Goal: Task Accomplishment & Management: Manage account settings

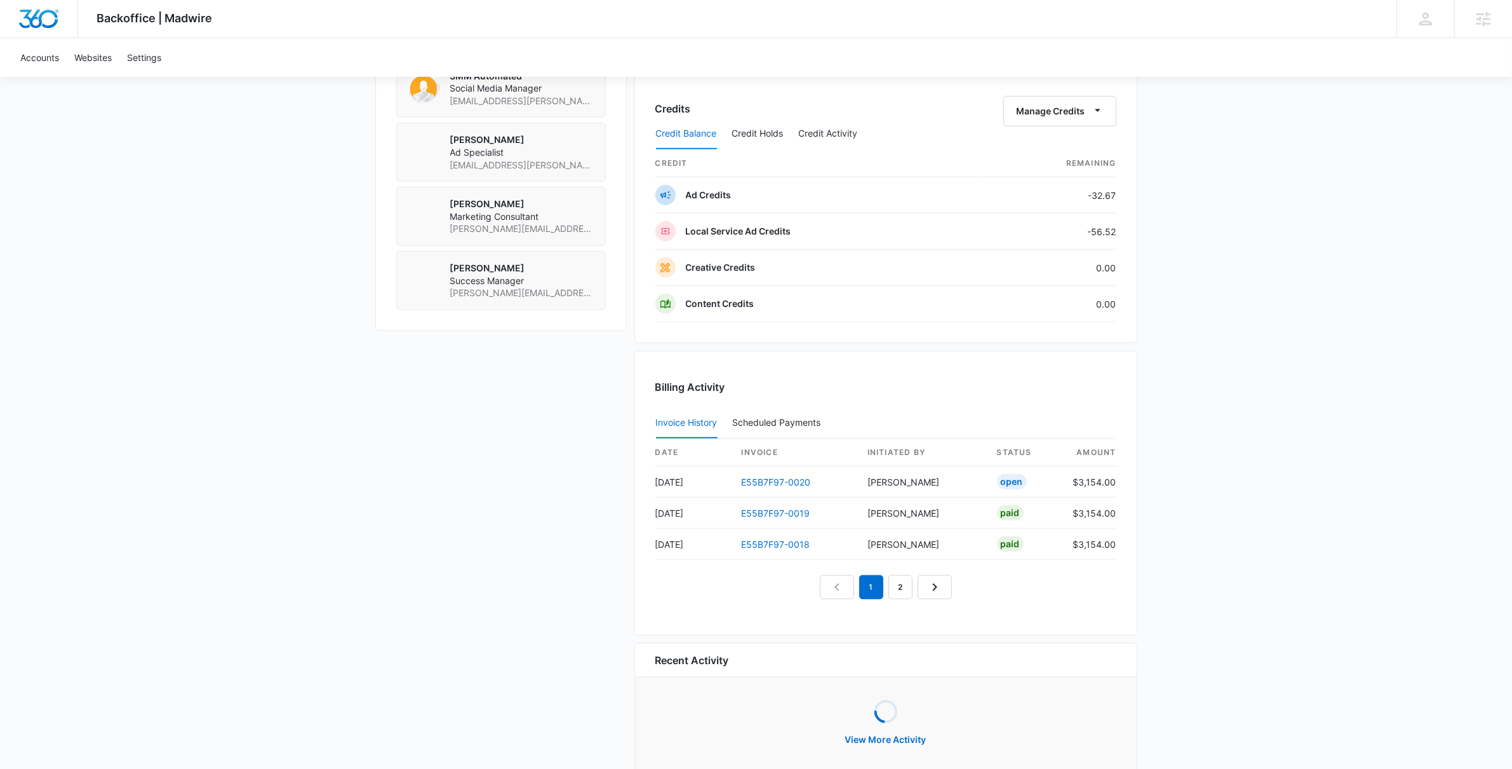
scroll to position [1094, 0]
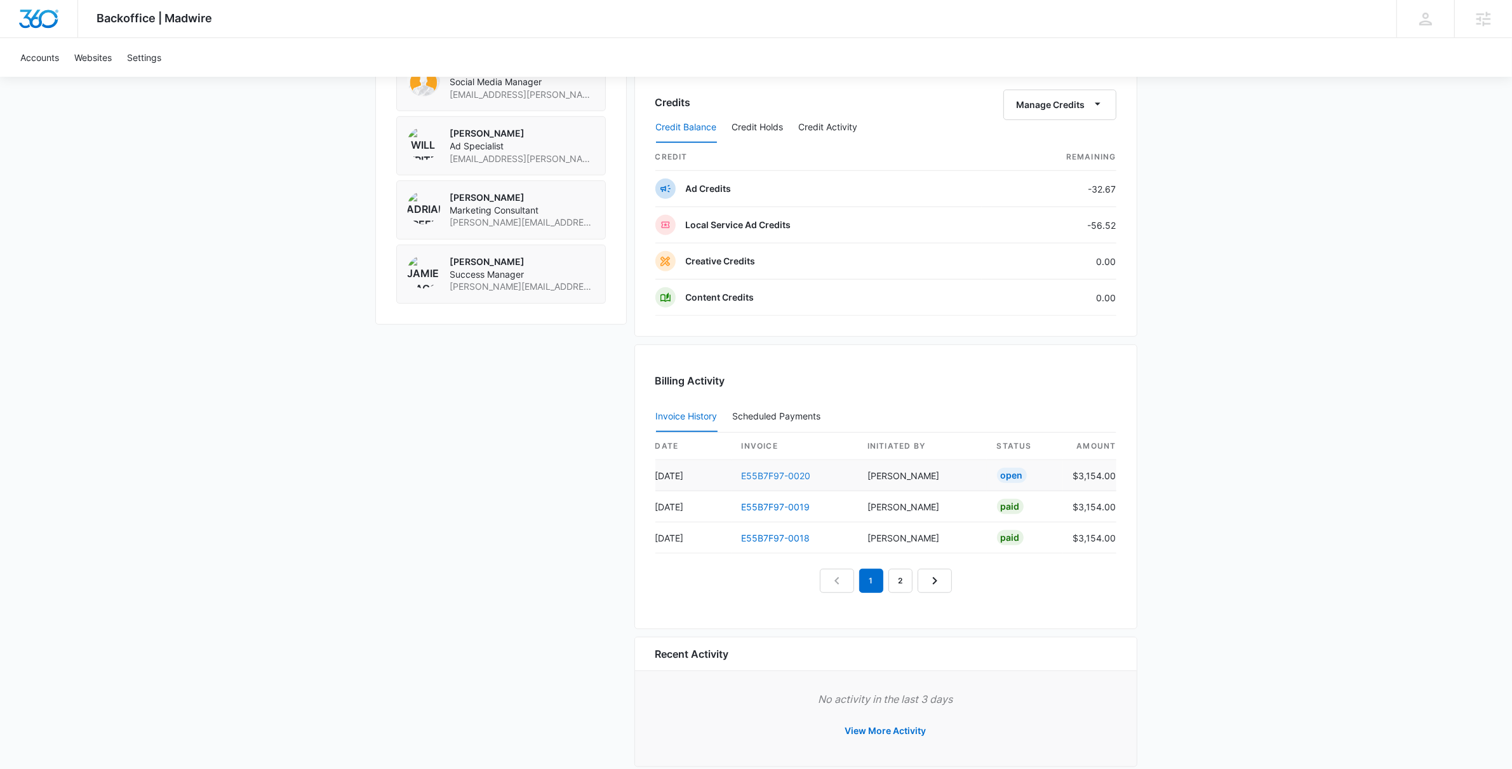
click at [781, 473] on link "E55B7F97-0020" at bounding box center [776, 475] width 69 height 11
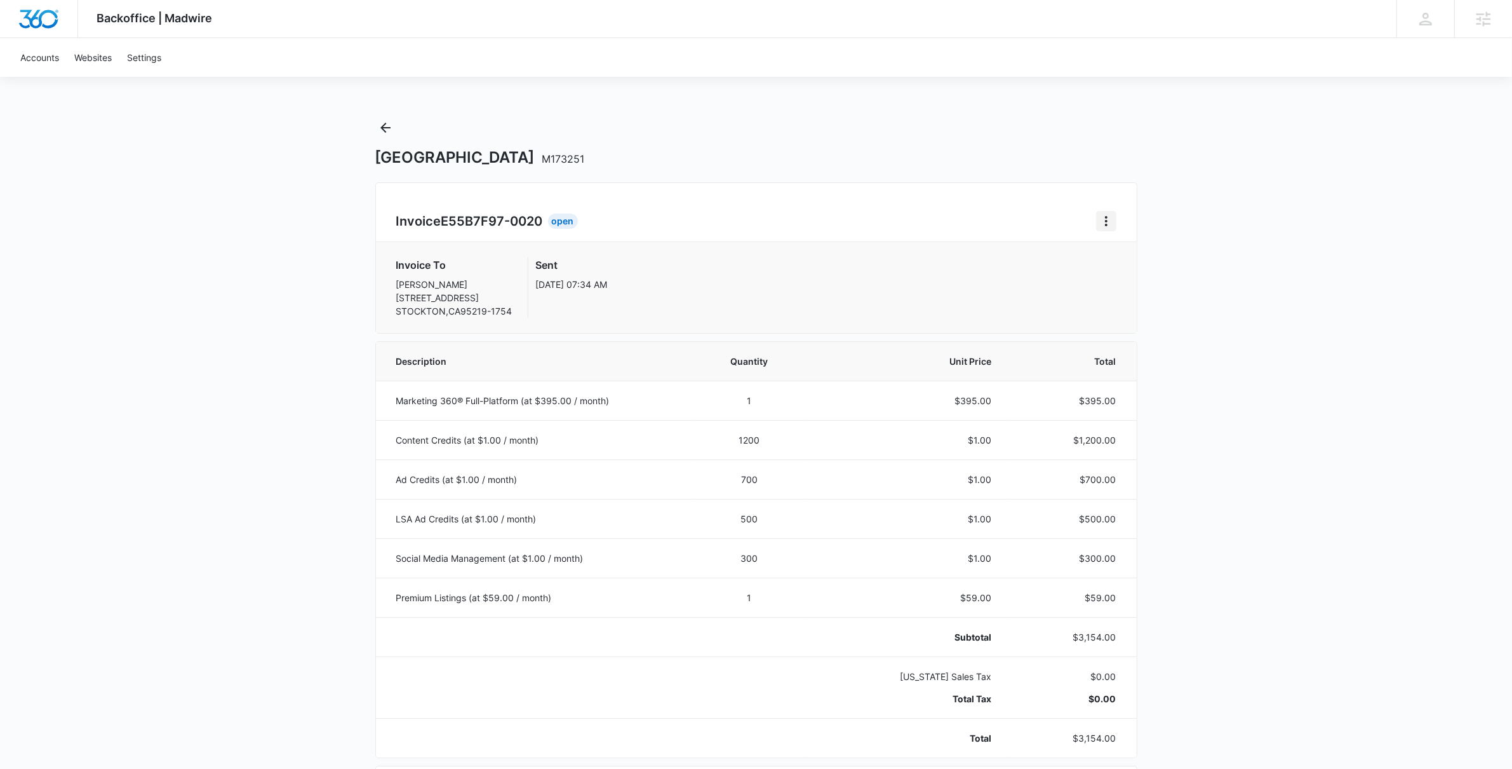
click at [1106, 215] on icon "Home" at bounding box center [1106, 220] width 15 height 15
click at [1131, 272] on div "Retry Payment" at bounding box center [1149, 276] width 74 height 9
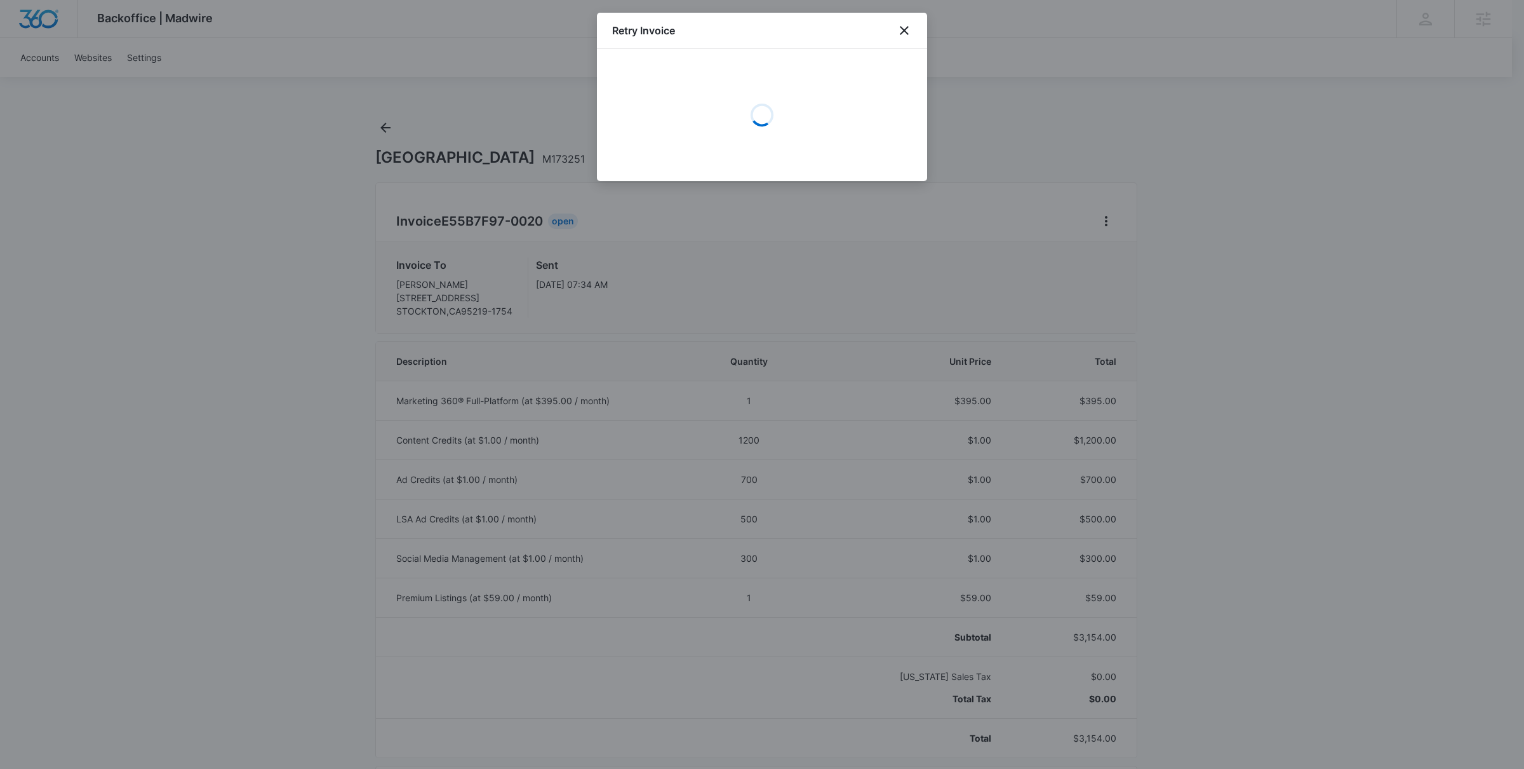
select select "pm_1ReylwA4n8RTgNjUTWnNXWSE"
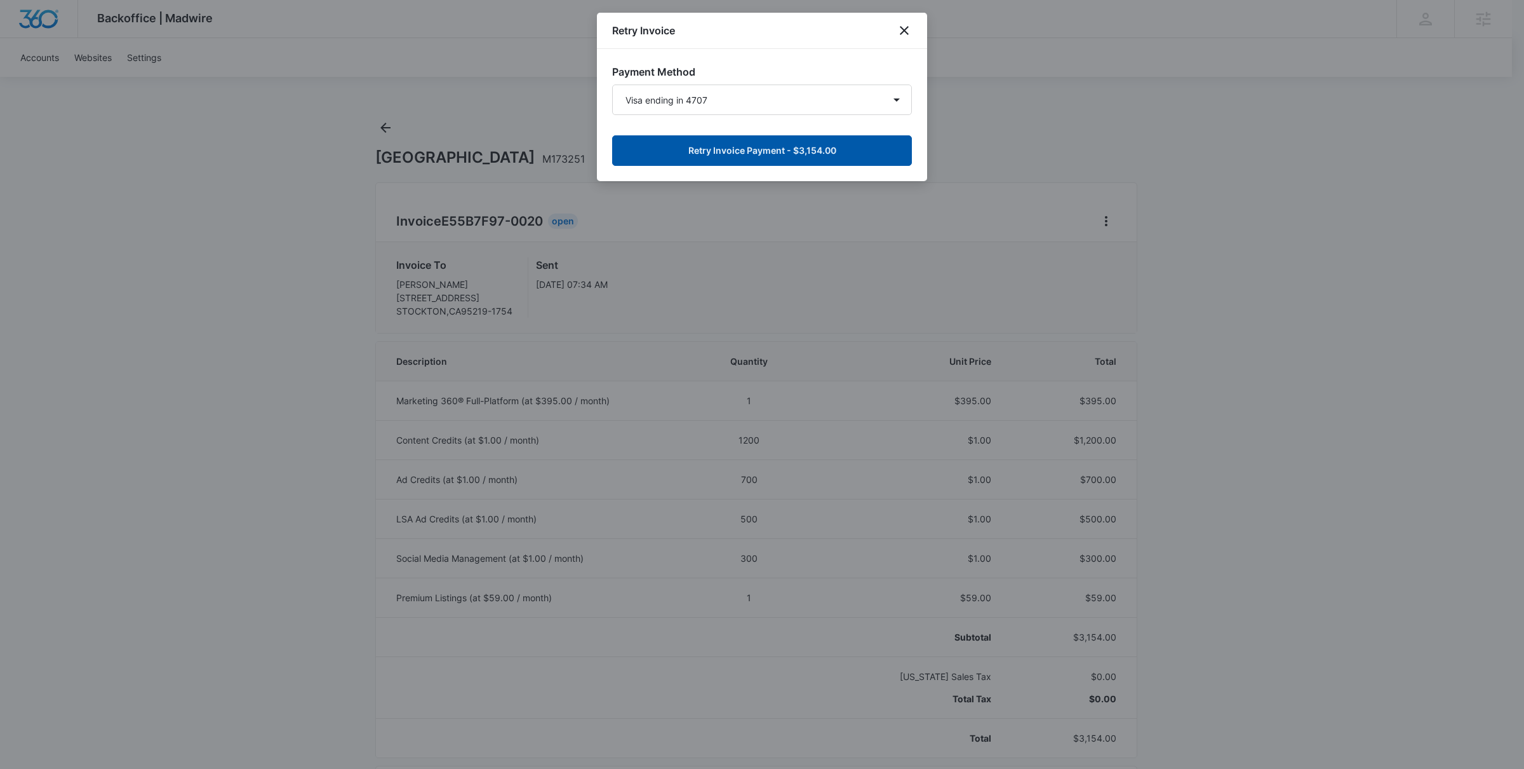
click at [765, 141] on button "Retry Invoice Payment - $3,154.00" at bounding box center [762, 150] width 300 height 30
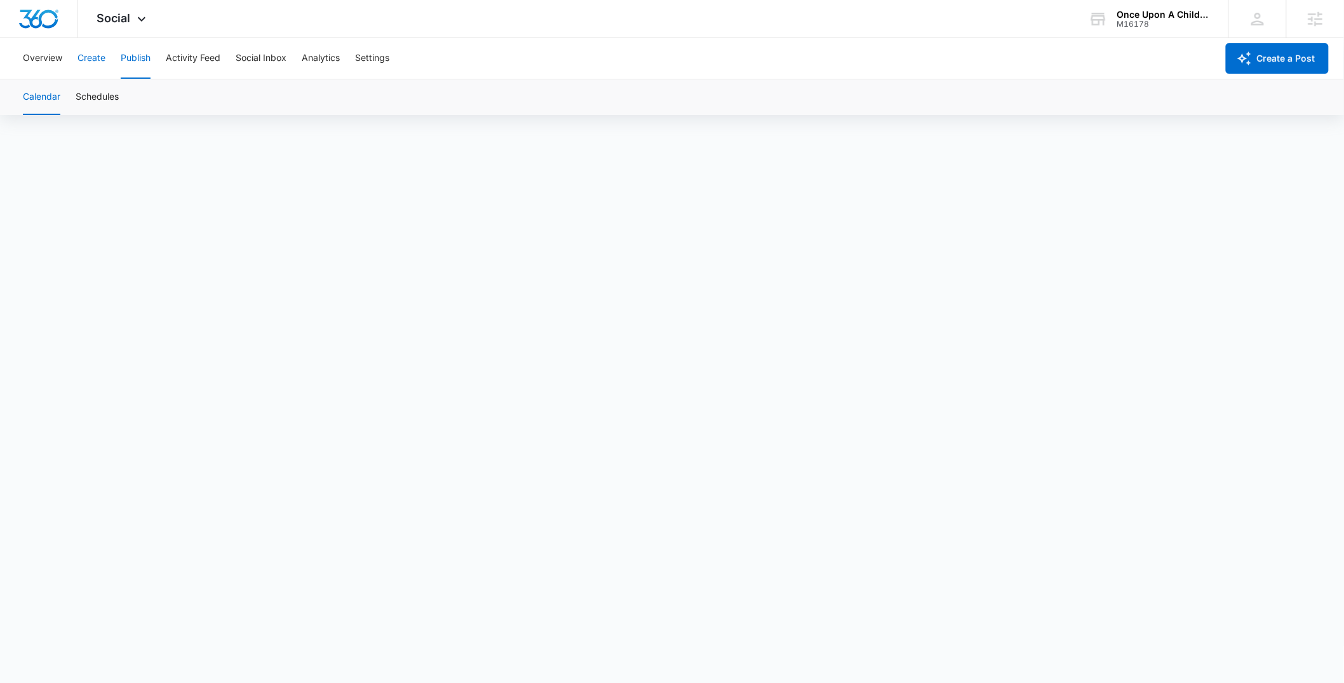
click at [86, 54] on button "Create" at bounding box center [91, 58] width 28 height 41
click at [128, 90] on button "Approvals" at bounding box center [124, 97] width 43 height 36
